Goal: Task Accomplishment & Management: Manage account settings

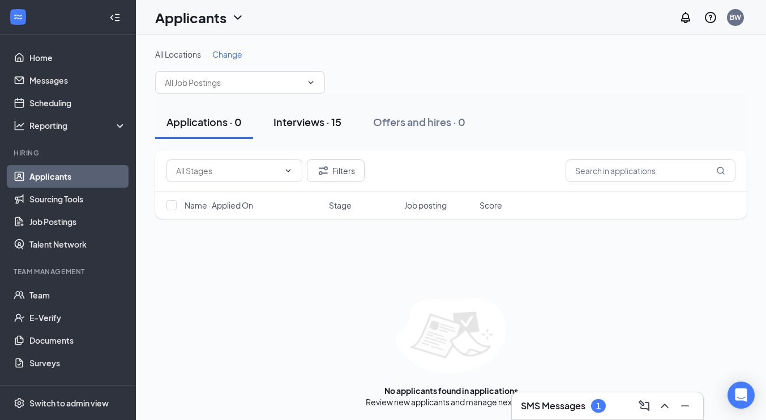
click at [305, 115] on div "Interviews · 15" at bounding box center [307, 122] width 68 height 14
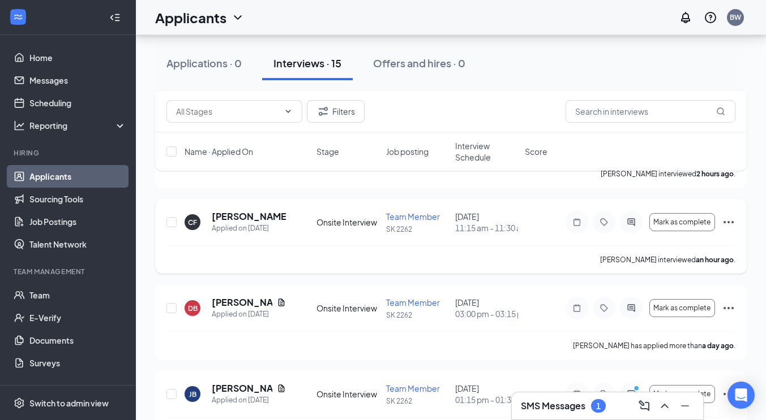
scroll to position [509, 0]
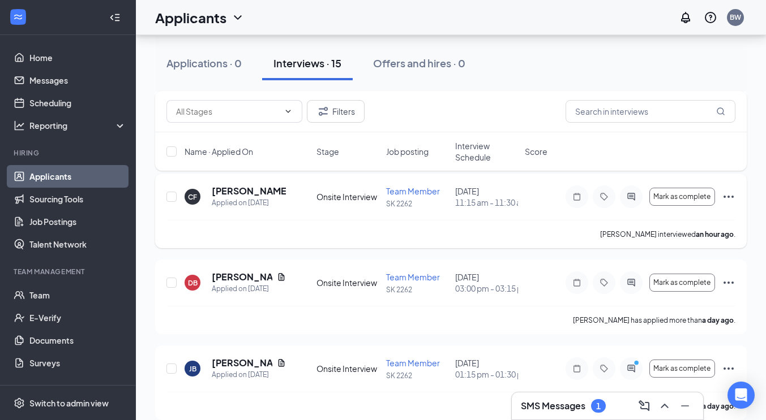
click at [729, 204] on icon "Ellipses" at bounding box center [728, 197] width 14 height 14
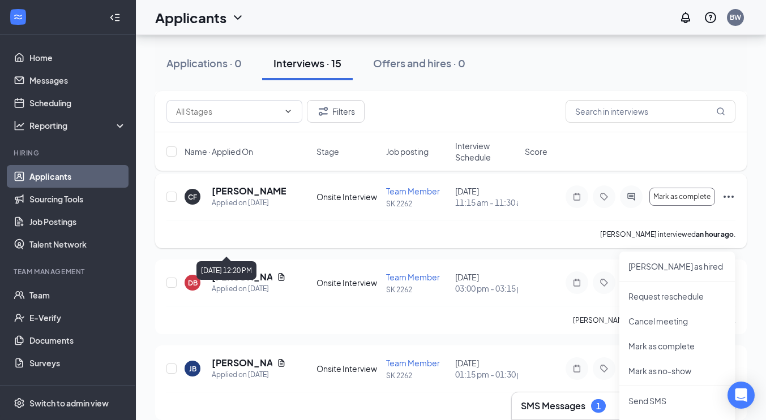
click at [231, 209] on div "Applied on [DATE]" at bounding box center [249, 202] width 74 height 11
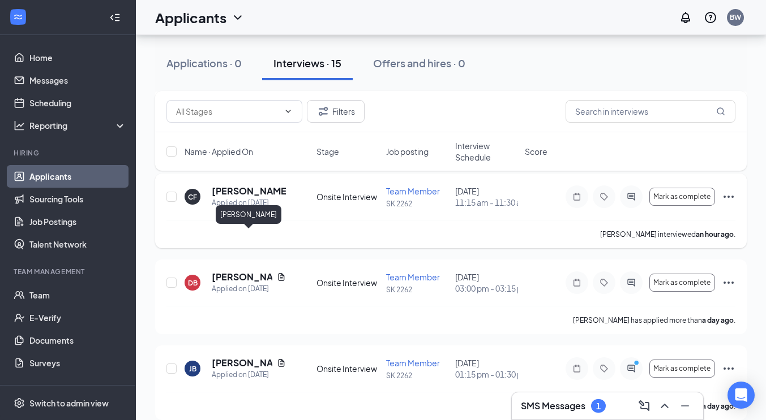
click at [233, 197] on h5 "[PERSON_NAME]" at bounding box center [249, 191] width 74 height 12
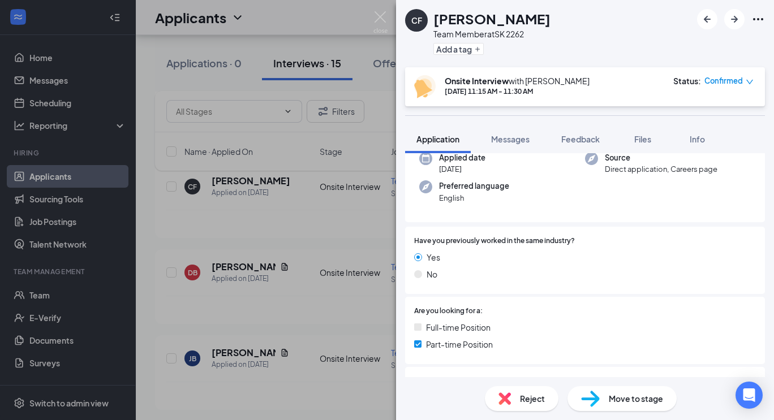
scroll to position [113, 0]
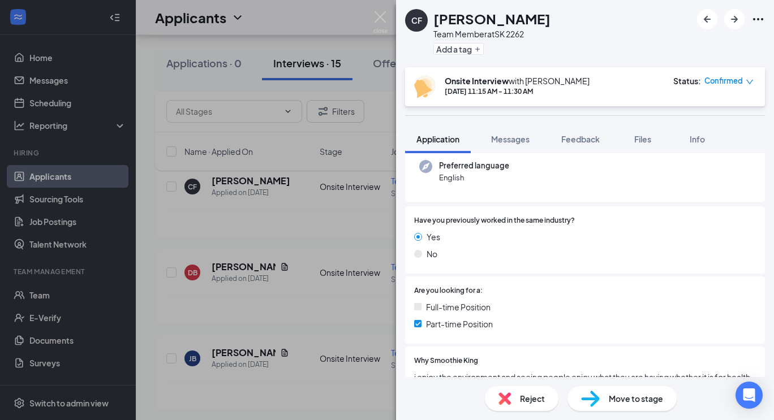
click at [643, 403] on span "Move to stage" at bounding box center [636, 399] width 54 height 12
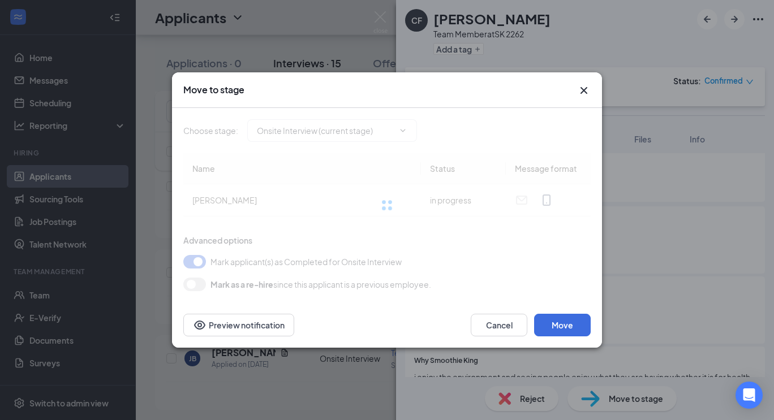
type input "Hiring Complete (final stage)"
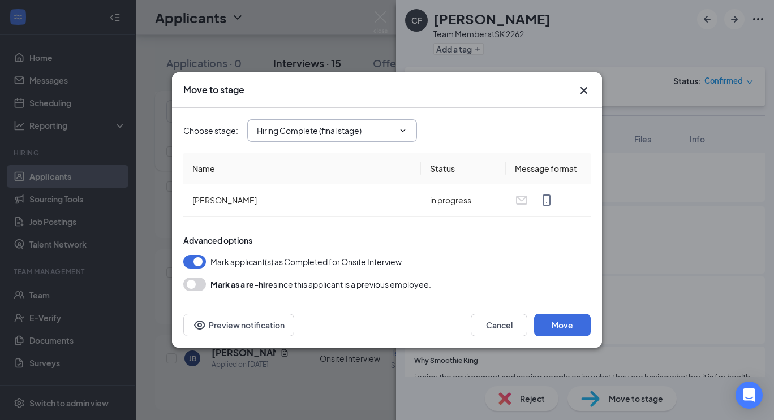
click at [327, 135] on input "Hiring Complete (final stage)" at bounding box center [325, 130] width 137 height 12
click at [566, 321] on button "Move" at bounding box center [562, 325] width 57 height 23
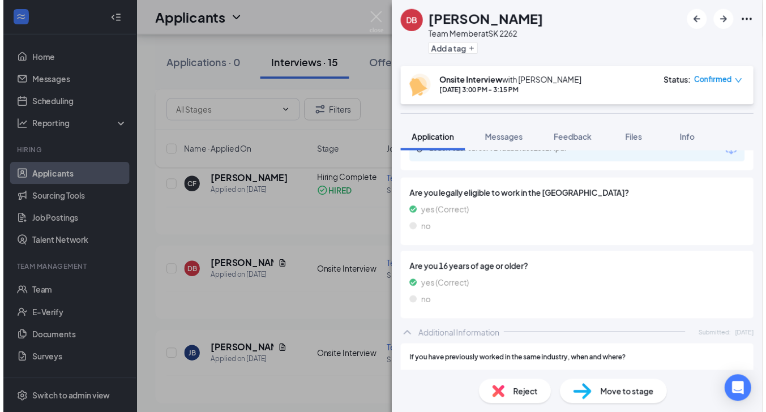
scroll to position [396, 0]
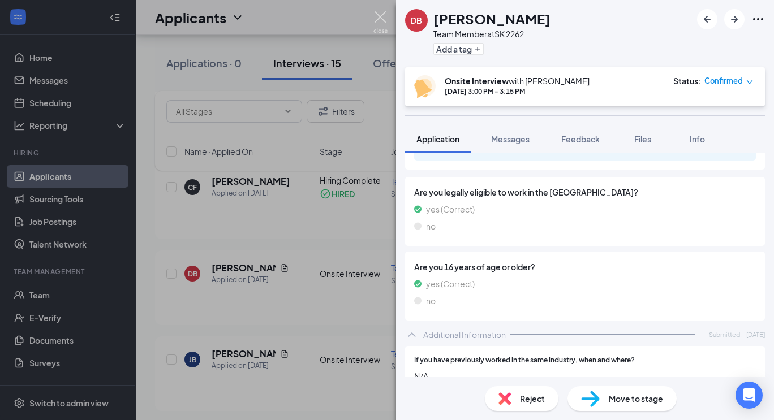
click at [381, 18] on img at bounding box center [380, 22] width 14 height 22
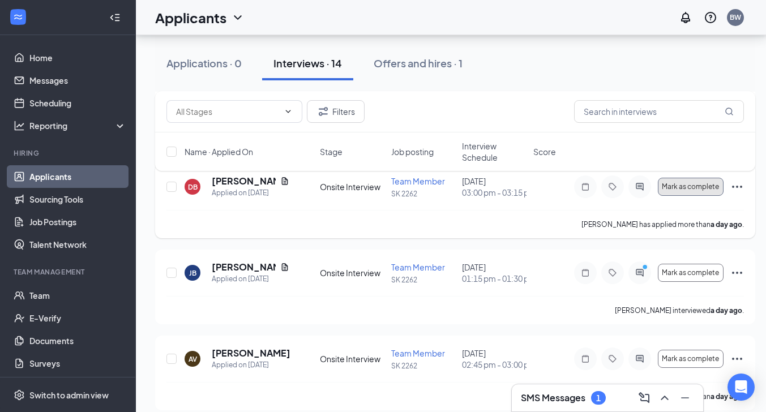
click at [698, 196] on button "Mark as complete" at bounding box center [691, 187] width 66 height 18
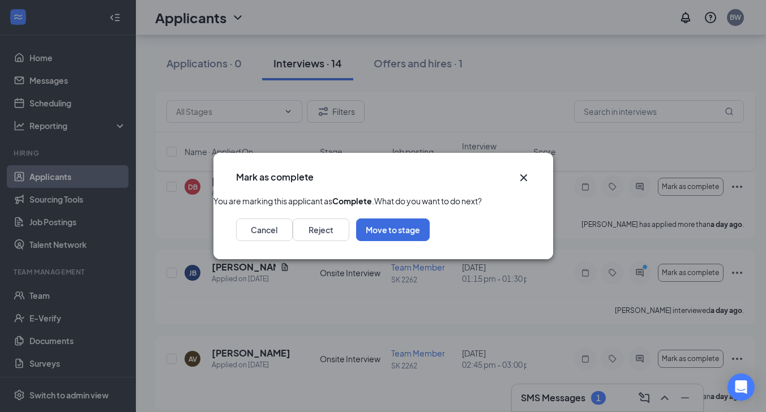
click at [523, 171] on icon "Cross" at bounding box center [524, 178] width 14 height 14
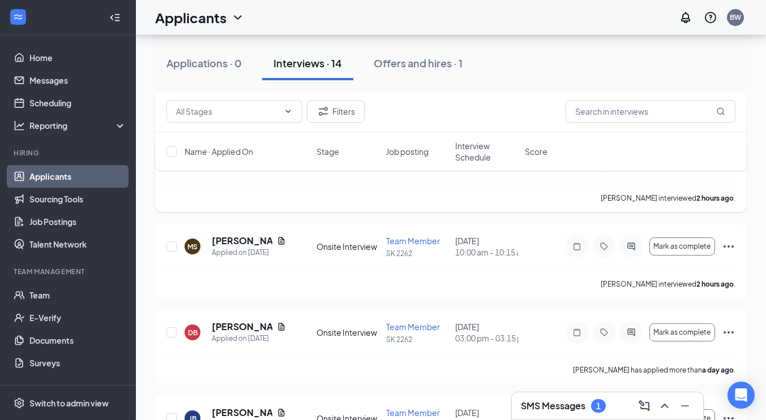
scroll to position [340, 0]
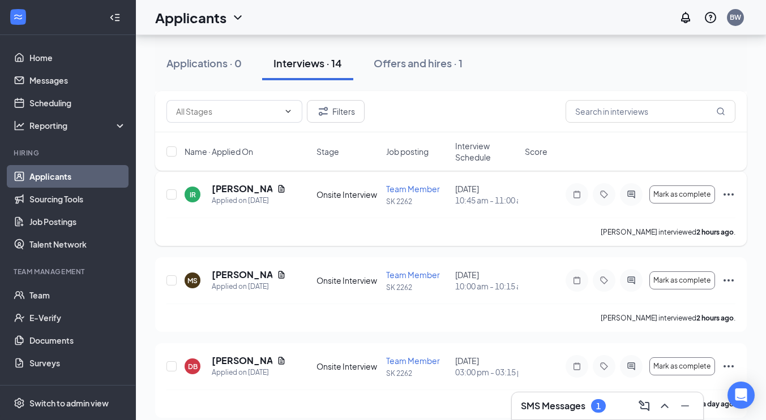
click at [729, 201] on icon "Ellipses" at bounding box center [728, 195] width 14 height 14
click at [244, 195] on h5 "Isaias Roman" at bounding box center [242, 189] width 61 height 12
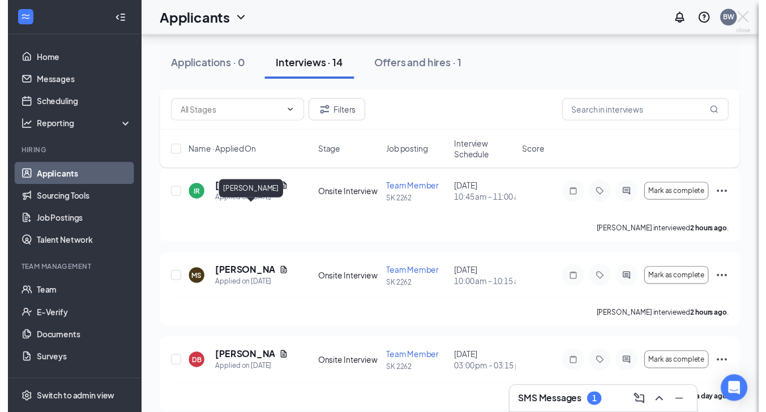
scroll to position [338, 0]
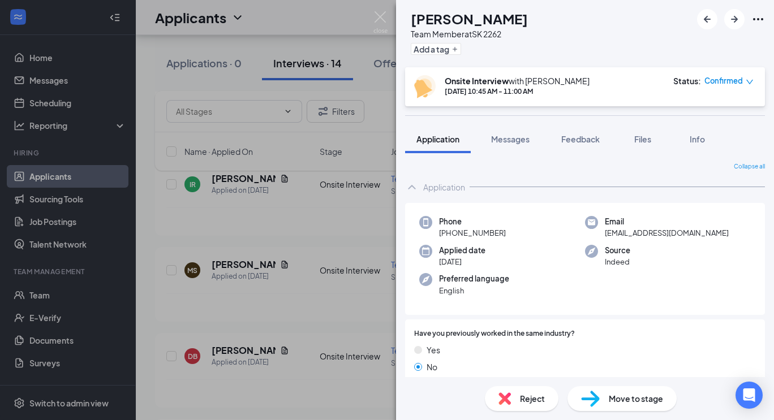
click at [527, 396] on span "Reject" at bounding box center [532, 399] width 25 height 12
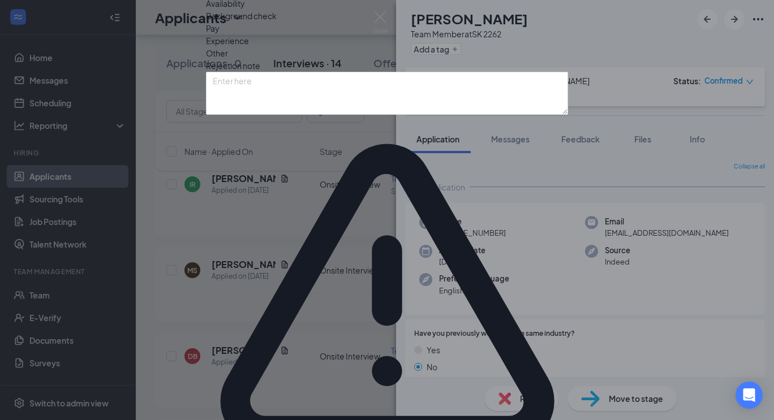
click at [294, 115] on textarea at bounding box center [387, 93] width 362 height 43
type textarea "N"
type textarea "s"
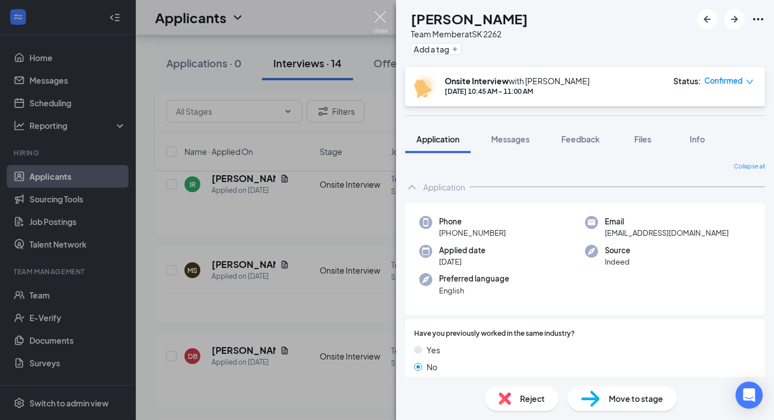
click at [377, 18] on img at bounding box center [380, 22] width 14 height 22
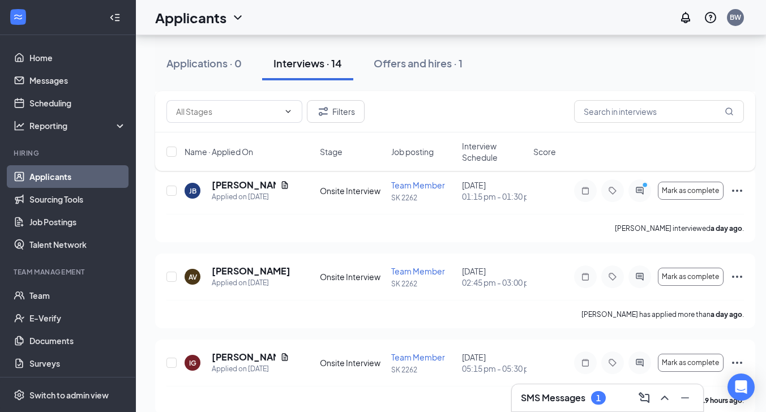
scroll to position [452, 0]
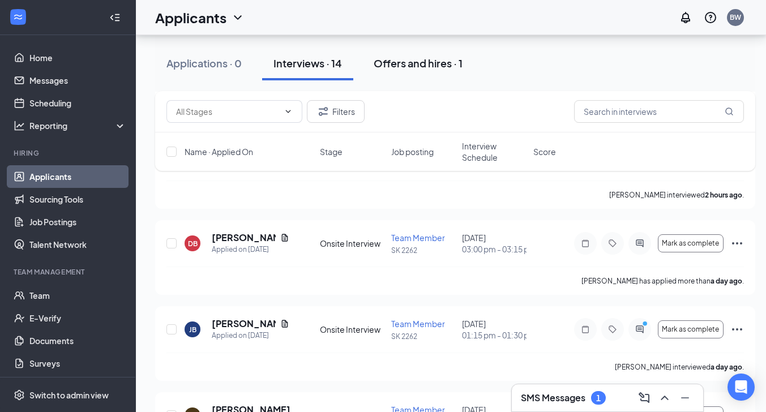
click at [406, 67] on div "Offers and hires · 1" at bounding box center [417, 63] width 89 height 14
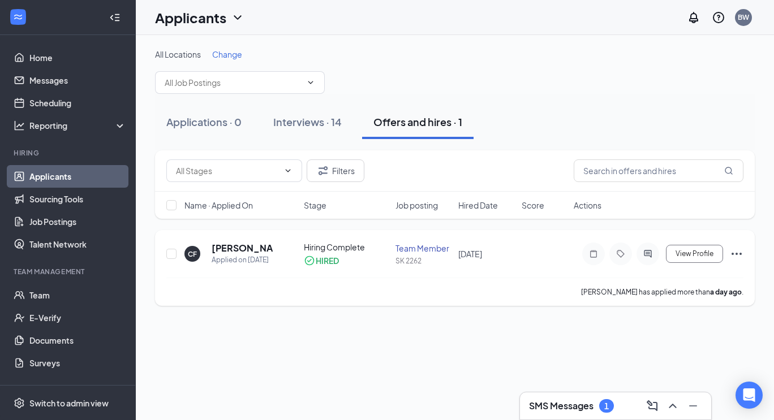
click at [735, 255] on icon "Ellipses" at bounding box center [737, 254] width 14 height 14
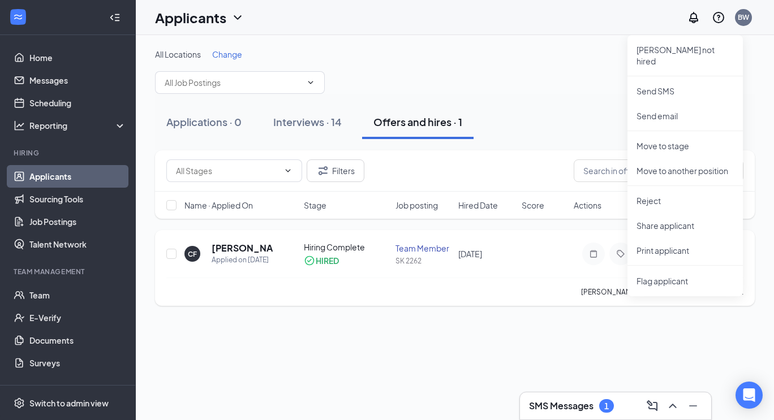
click at [538, 276] on div "CF Cassandra Franco Applied on Sep 15 Hiring Complete HIRED Team Member SK 2262…" at bounding box center [454, 260] width 577 height 36
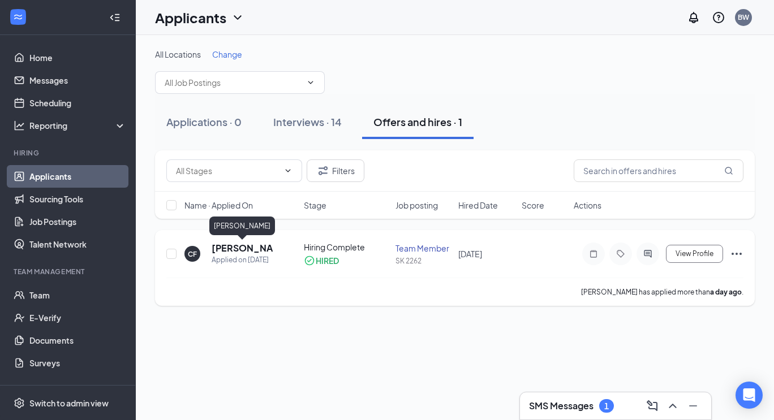
click at [245, 248] on h5 "[PERSON_NAME]" at bounding box center [243, 248] width 62 height 12
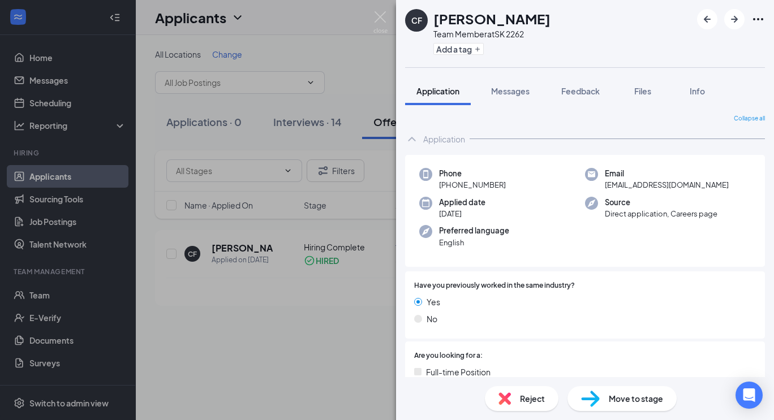
click at [287, 322] on div "CF Cassandra Franco Team Member at SK 2262 Add a tag Application Messages Feedb…" at bounding box center [387, 210] width 774 height 420
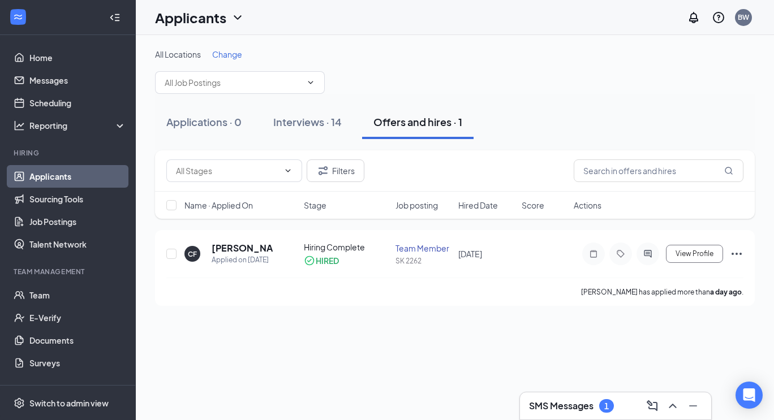
click at [562, 400] on div "SMS Messages 1" at bounding box center [571, 407] width 85 height 14
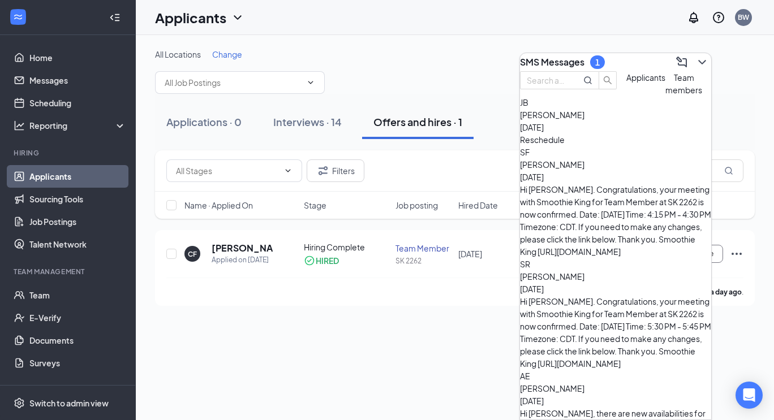
click at [624, 146] on div "Reschedule" at bounding box center [615, 140] width 191 height 12
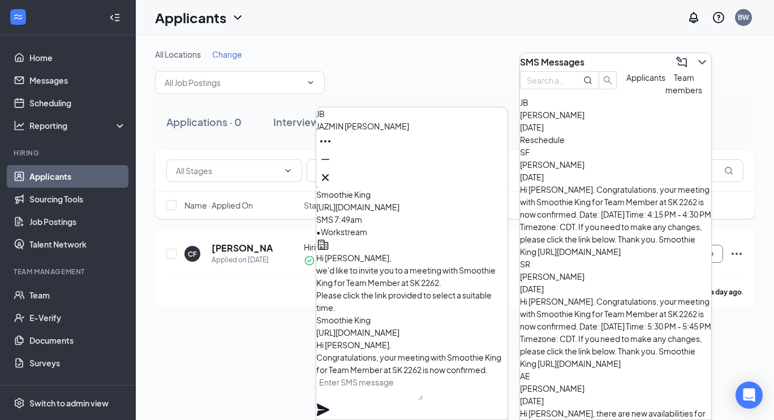
scroll to position [-396, 0]
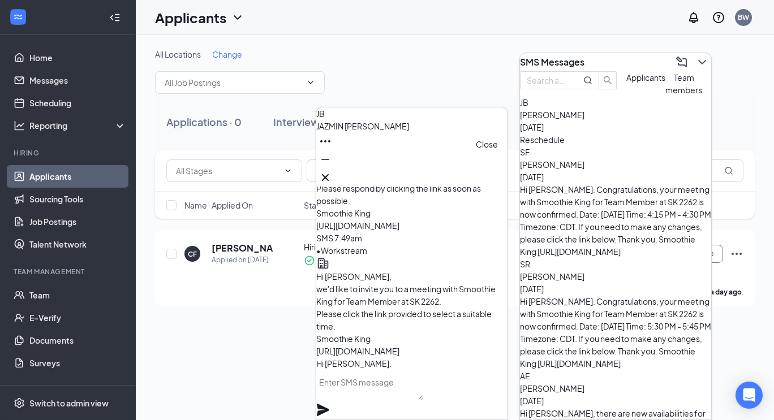
click at [332, 178] on icon "Cross" at bounding box center [326, 178] width 14 height 14
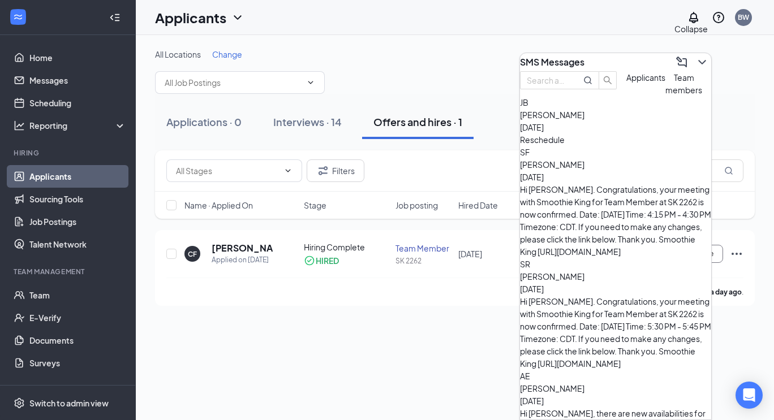
click at [700, 54] on button at bounding box center [702, 62] width 18 height 18
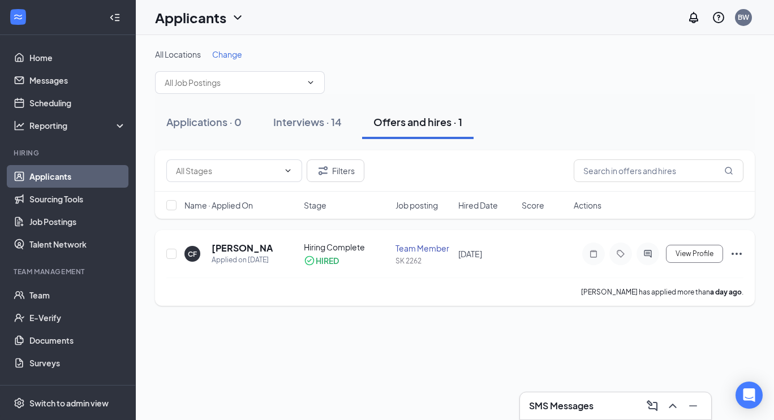
click at [738, 252] on icon "Ellipses" at bounding box center [737, 254] width 14 height 14
click at [462, 342] on div "All Locations Change Applications · 0 Interviews · 14 Offers and hires · 1 Filt…" at bounding box center [455, 227] width 638 height 385
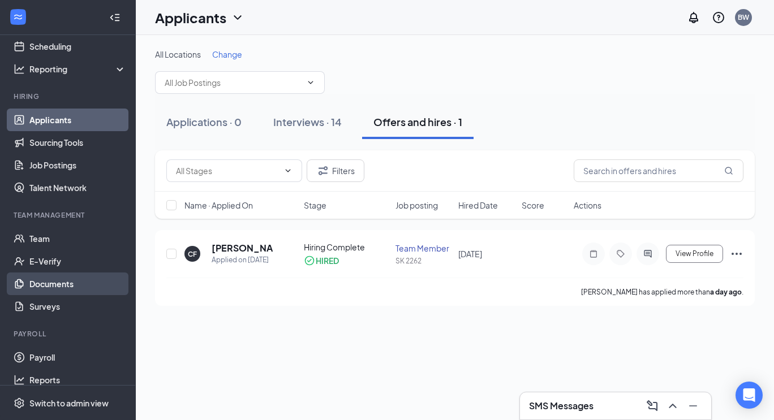
click at [56, 285] on link "Documents" at bounding box center [77, 284] width 97 height 23
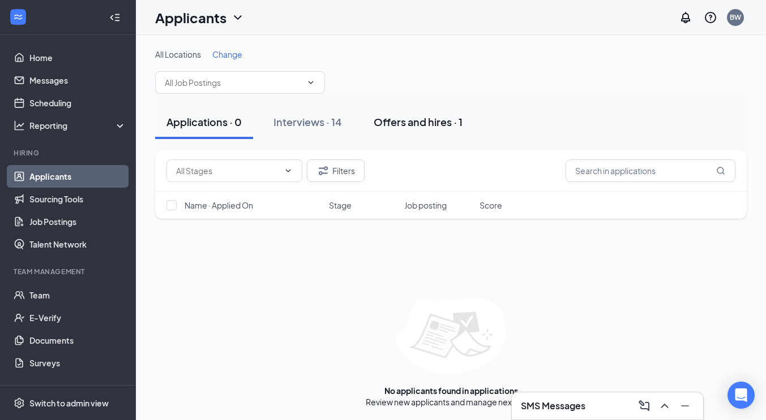
click at [456, 121] on div "Offers and hires · 1" at bounding box center [417, 122] width 89 height 14
